Goal: Navigation & Orientation: Go to known website

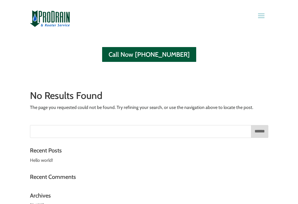
click at [225, 30] on div "Home About us Drain Cleaning Shower & Tub drains Bathroom sinks Kitchen drains …" at bounding box center [149, 18] width 239 height 37
